Goal: Check status: Check status

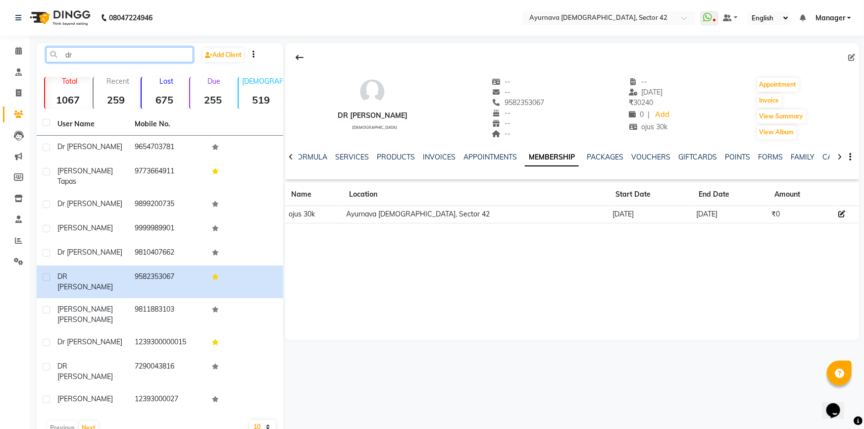
drag, startPoint x: 95, startPoint y: 56, endPoint x: 34, endPoint y: 61, distance: 61.1
click at [34, 61] on main "dr Add Client Total 1067 Recent 259 Lost 675 Due 255 [DEMOGRAPHIC_DATA] 519 [DE…" at bounding box center [447, 249] width 835 height 412
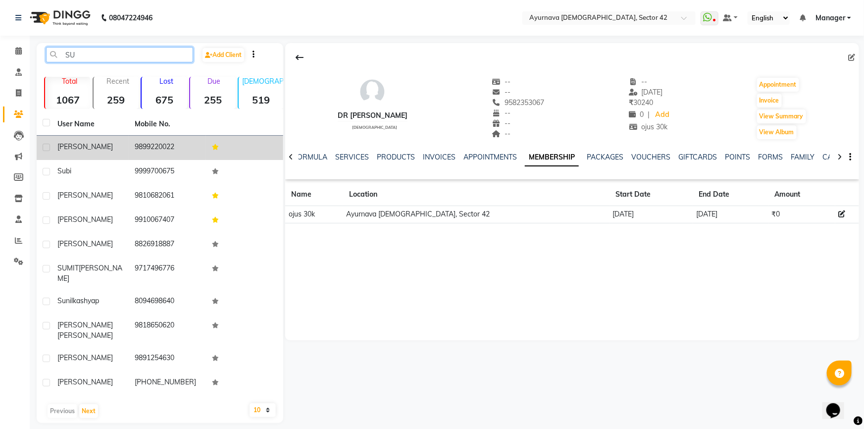
type input "SU"
click at [94, 149] on div "[PERSON_NAME]" at bounding box center [89, 147] width 65 height 10
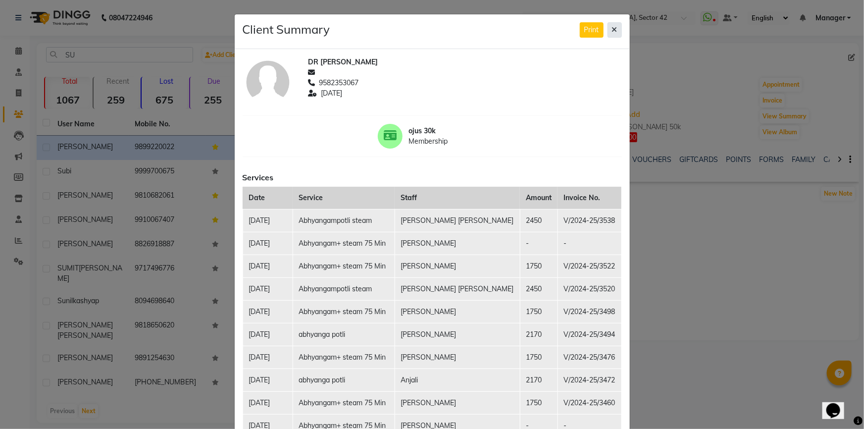
click at [615, 27] on button at bounding box center [615, 29] width 14 height 15
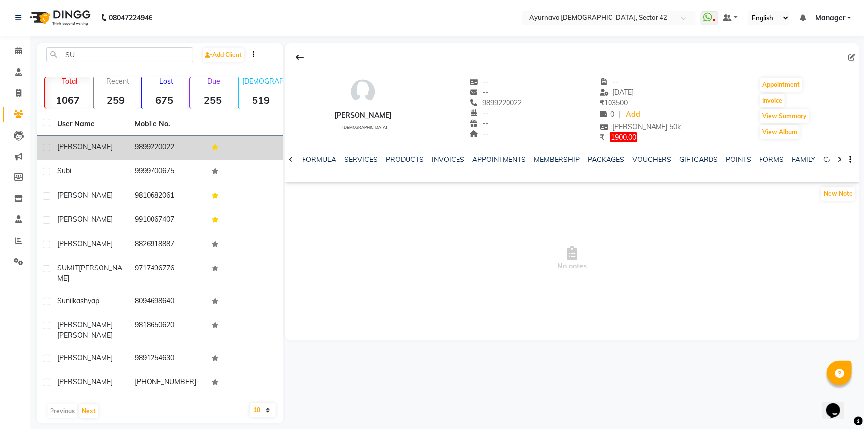
click at [89, 151] on div "[PERSON_NAME]" at bounding box center [89, 147] width 65 height 10
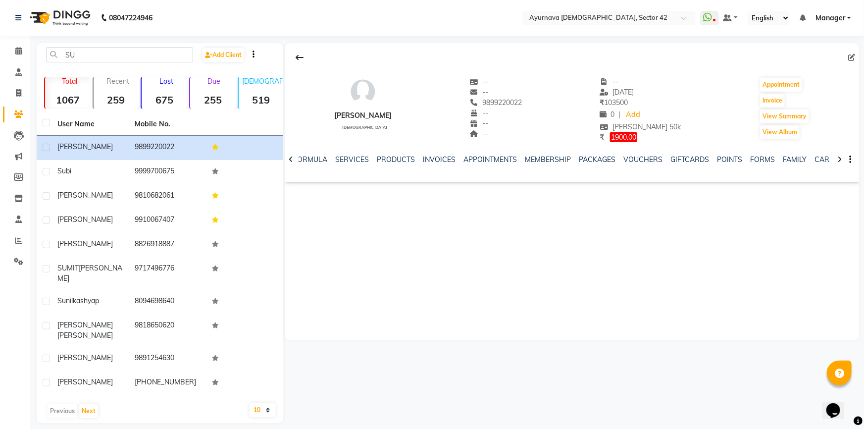
click at [291, 162] on icon at bounding box center [291, 159] width 4 height 7
click at [773, 115] on button "View Summary" at bounding box center [784, 116] width 49 height 14
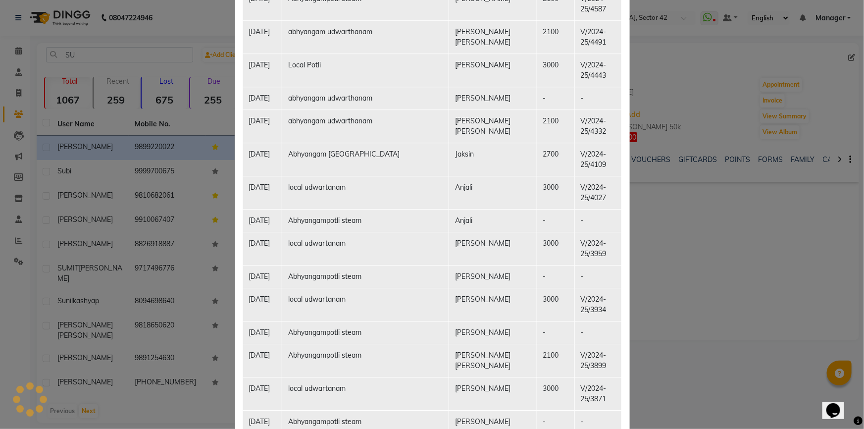
scroll to position [1486, 0]
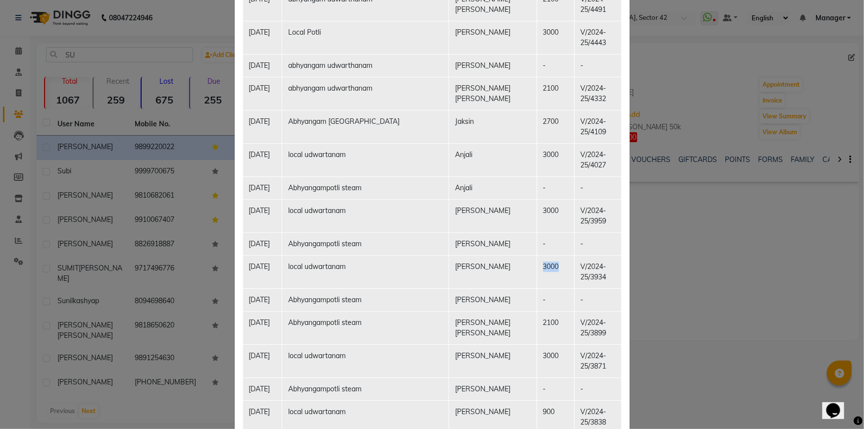
drag, startPoint x: 531, startPoint y: 281, endPoint x: 553, endPoint y: 290, distance: 23.8
click at [553, 288] on td "3000" at bounding box center [556, 271] width 38 height 33
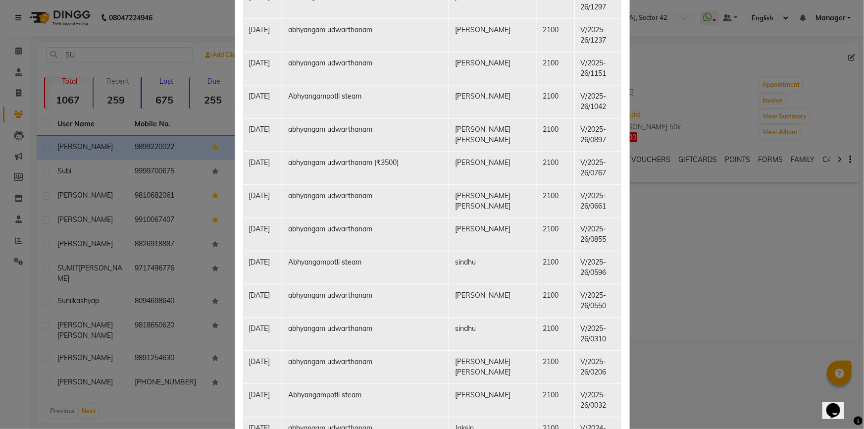
scroll to position [991, 0]
click at [681, 79] on ngb-modal-window "Client Summary Print [PERSON_NAME] 9899220022 [DATE] [PERSON_NAME] 50k Membersh…" at bounding box center [432, 214] width 864 height 429
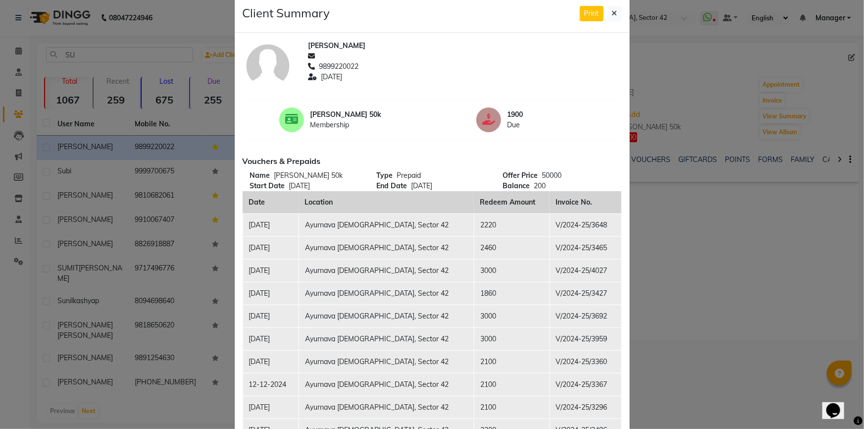
scroll to position [0, 0]
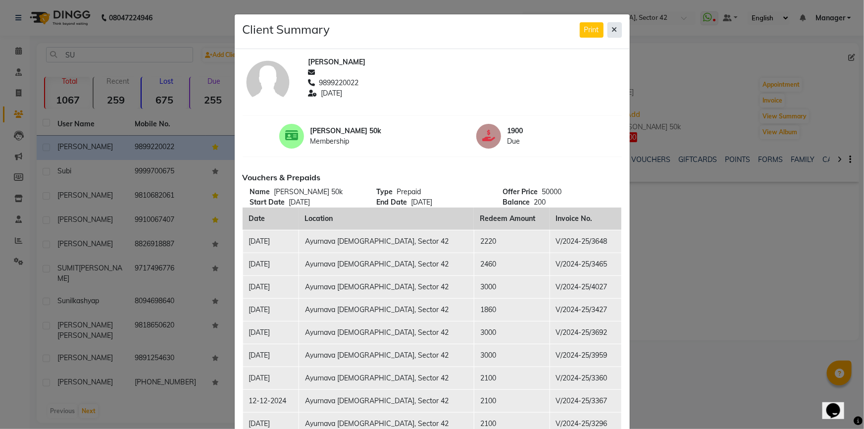
click at [616, 30] on button at bounding box center [615, 29] width 14 height 15
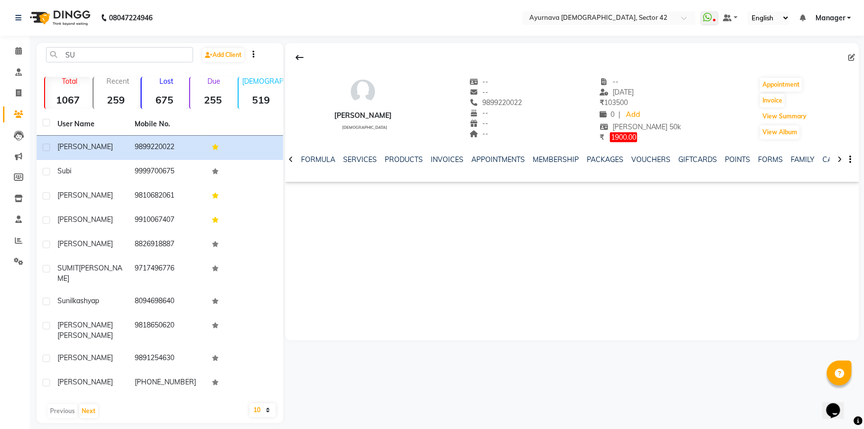
click at [760, 109] on button "View Summary" at bounding box center [784, 116] width 49 height 14
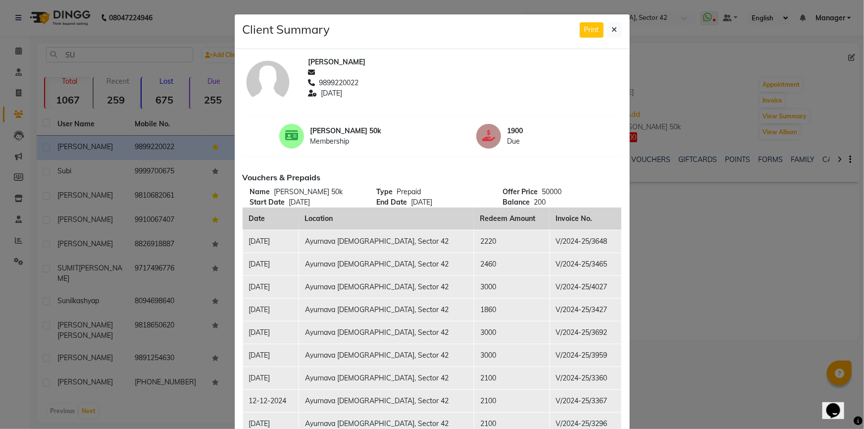
drag, startPoint x: 604, startPoint y: 196, endPoint x: 421, endPoint y: 22, distance: 251.9
